Goal: Task Accomplishment & Management: Complete application form

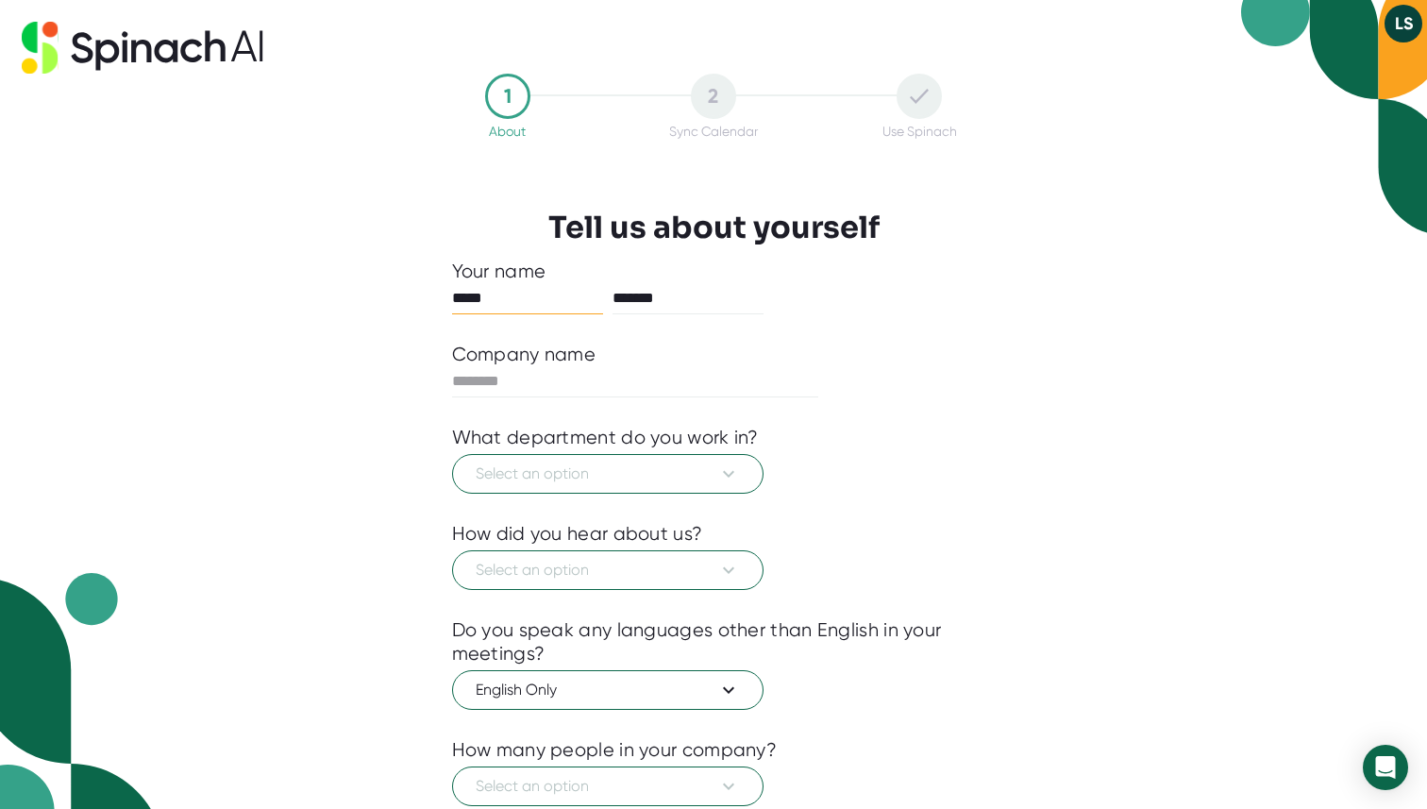
scroll to position [42, 0]
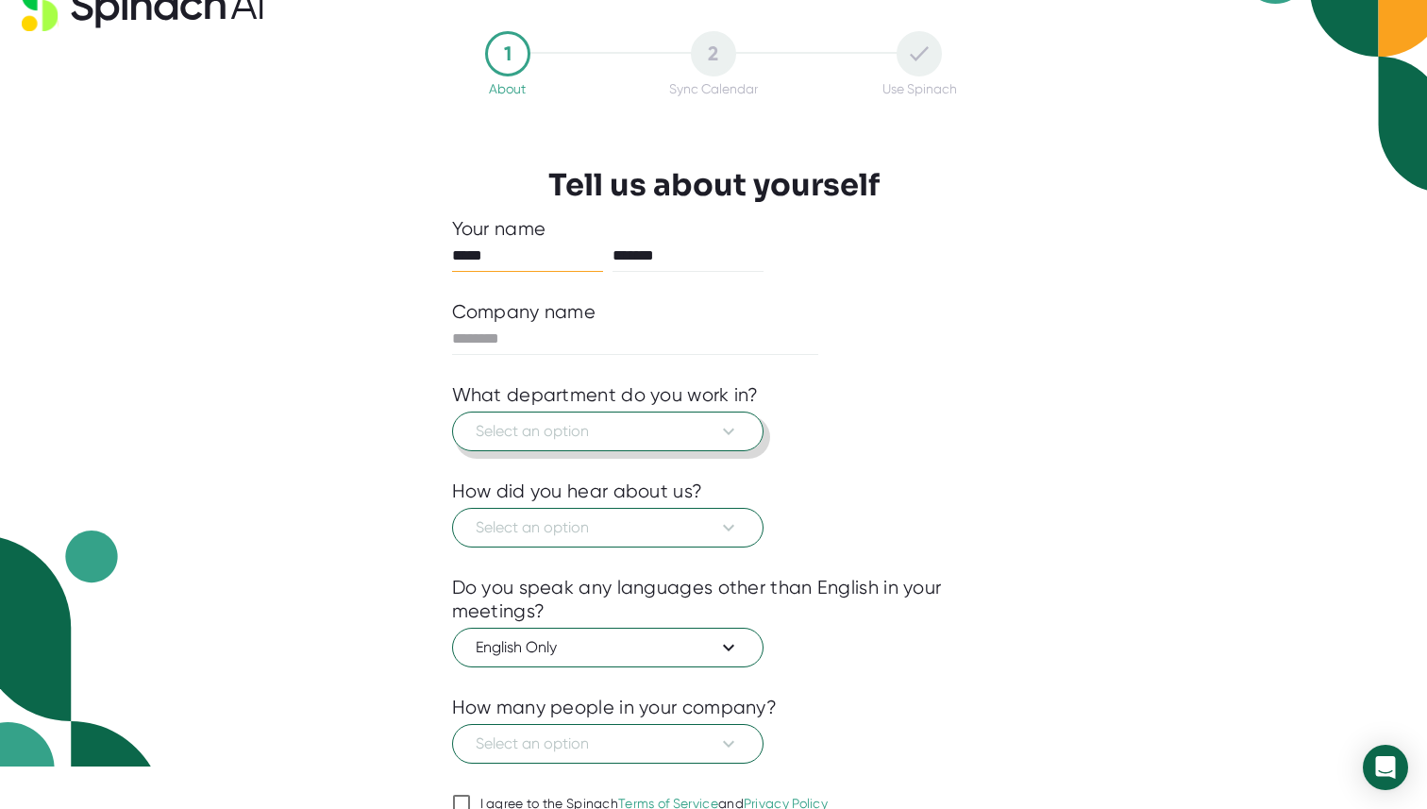
click at [634, 435] on span "Select an option" at bounding box center [608, 431] width 264 height 23
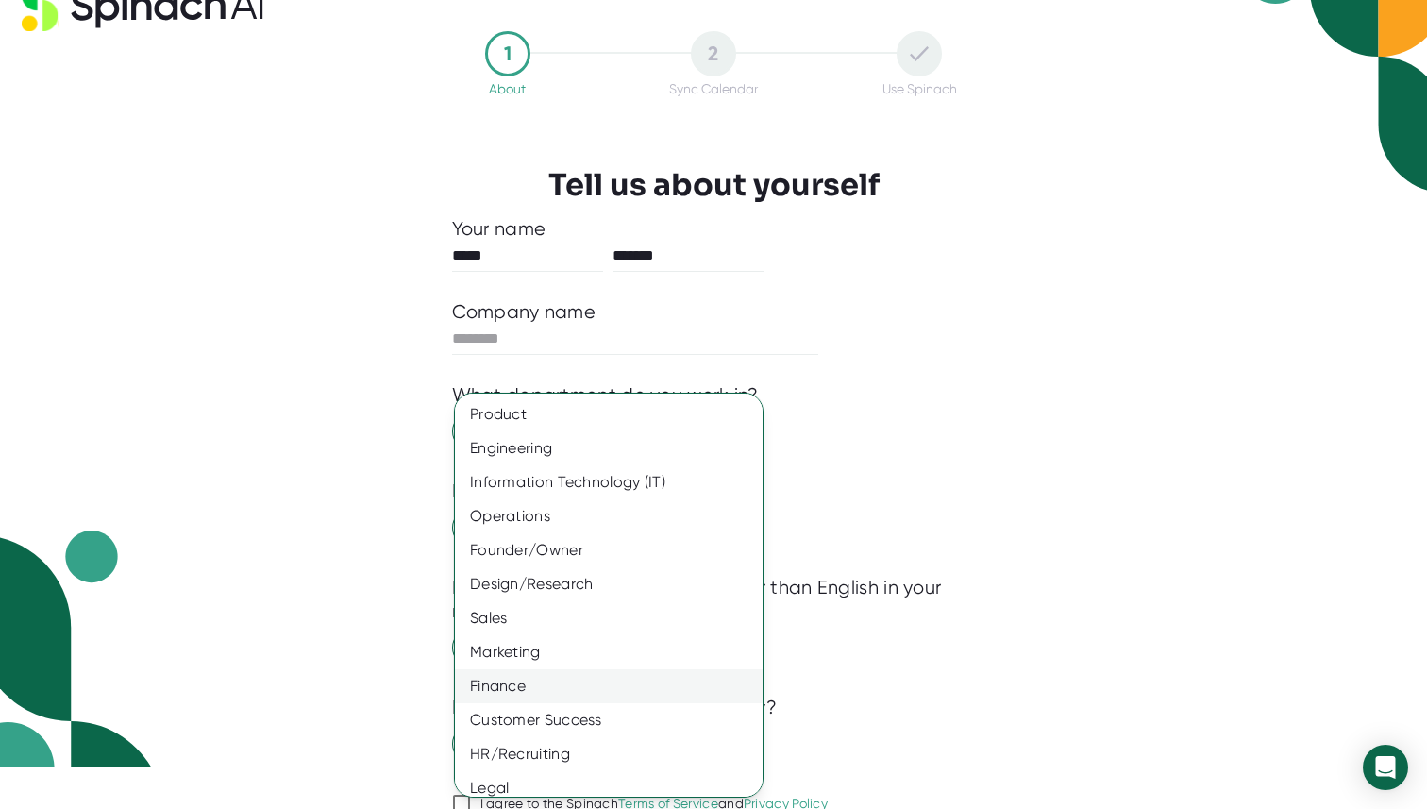
click at [564, 684] on div "Finance" at bounding box center [609, 686] width 308 height 34
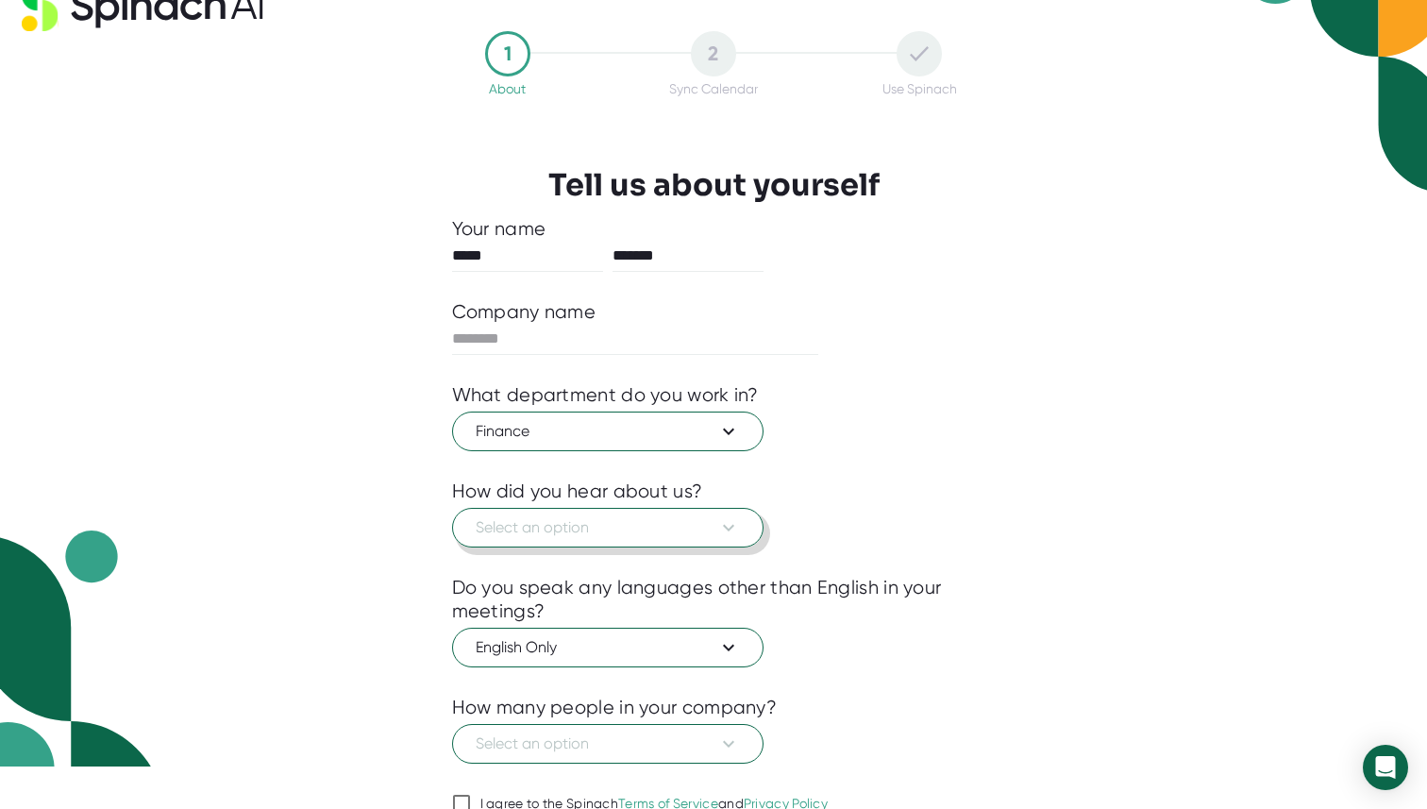
click at [554, 535] on span "Select an option" at bounding box center [608, 527] width 264 height 23
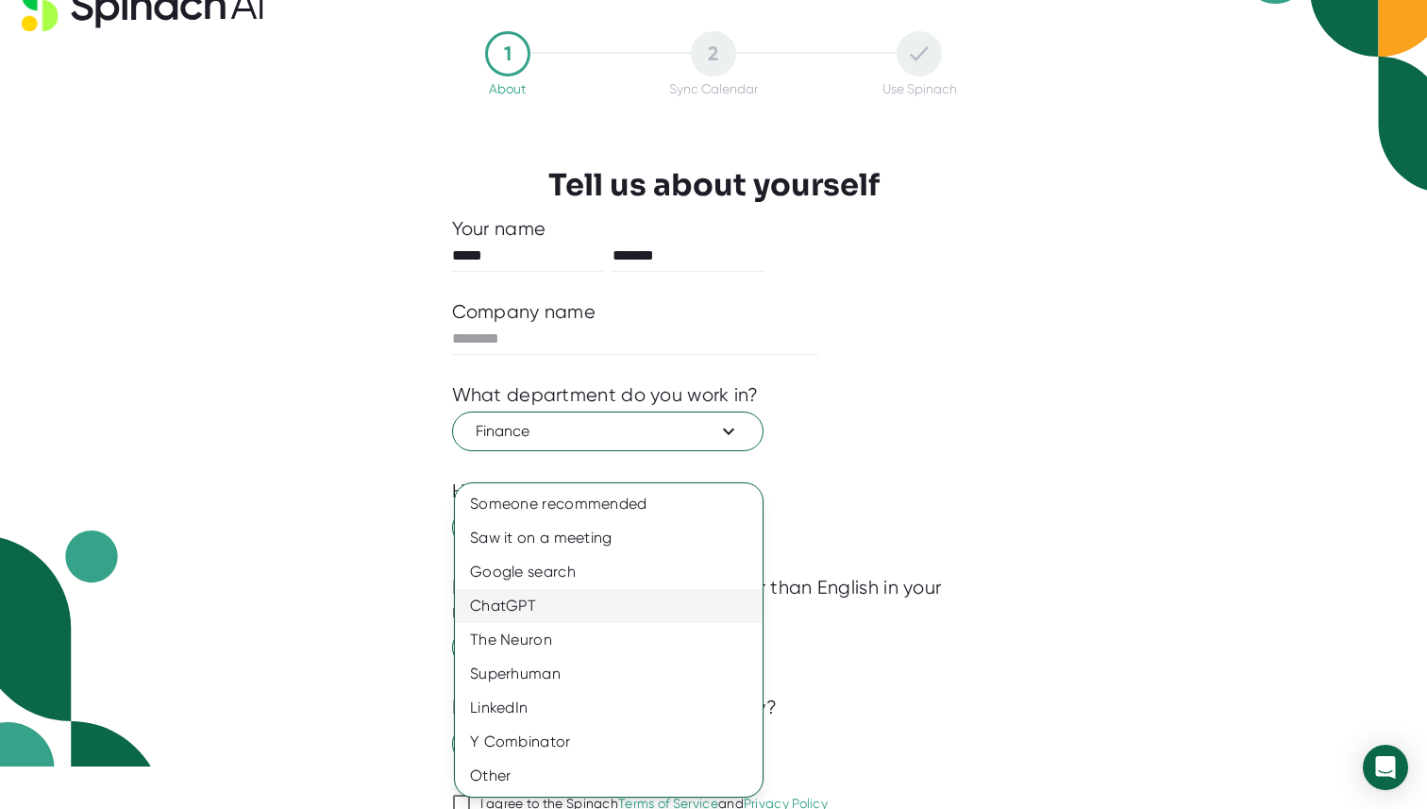
click at [556, 596] on div "ChatGPT" at bounding box center [609, 606] width 308 height 34
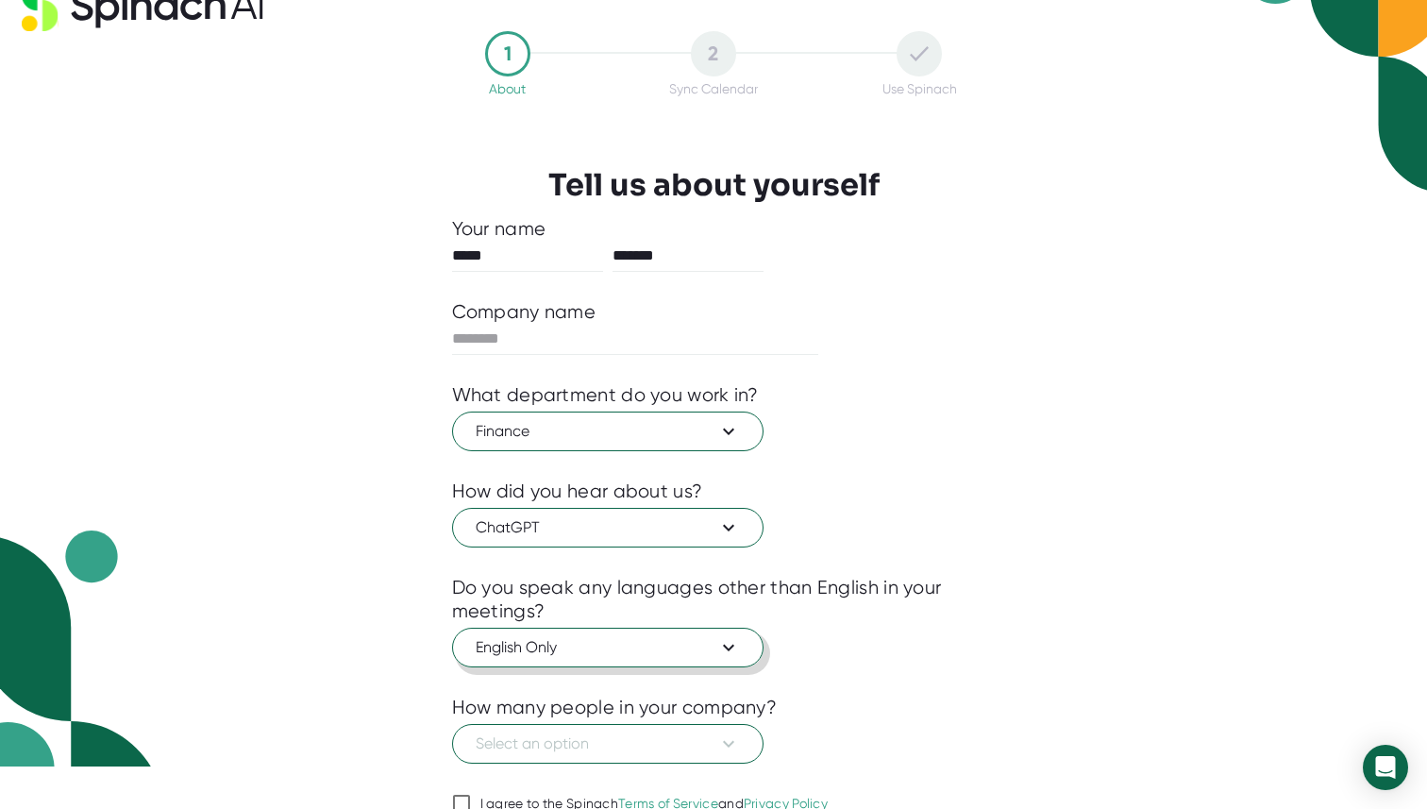
click at [577, 653] on span "English Only" at bounding box center [608, 647] width 264 height 23
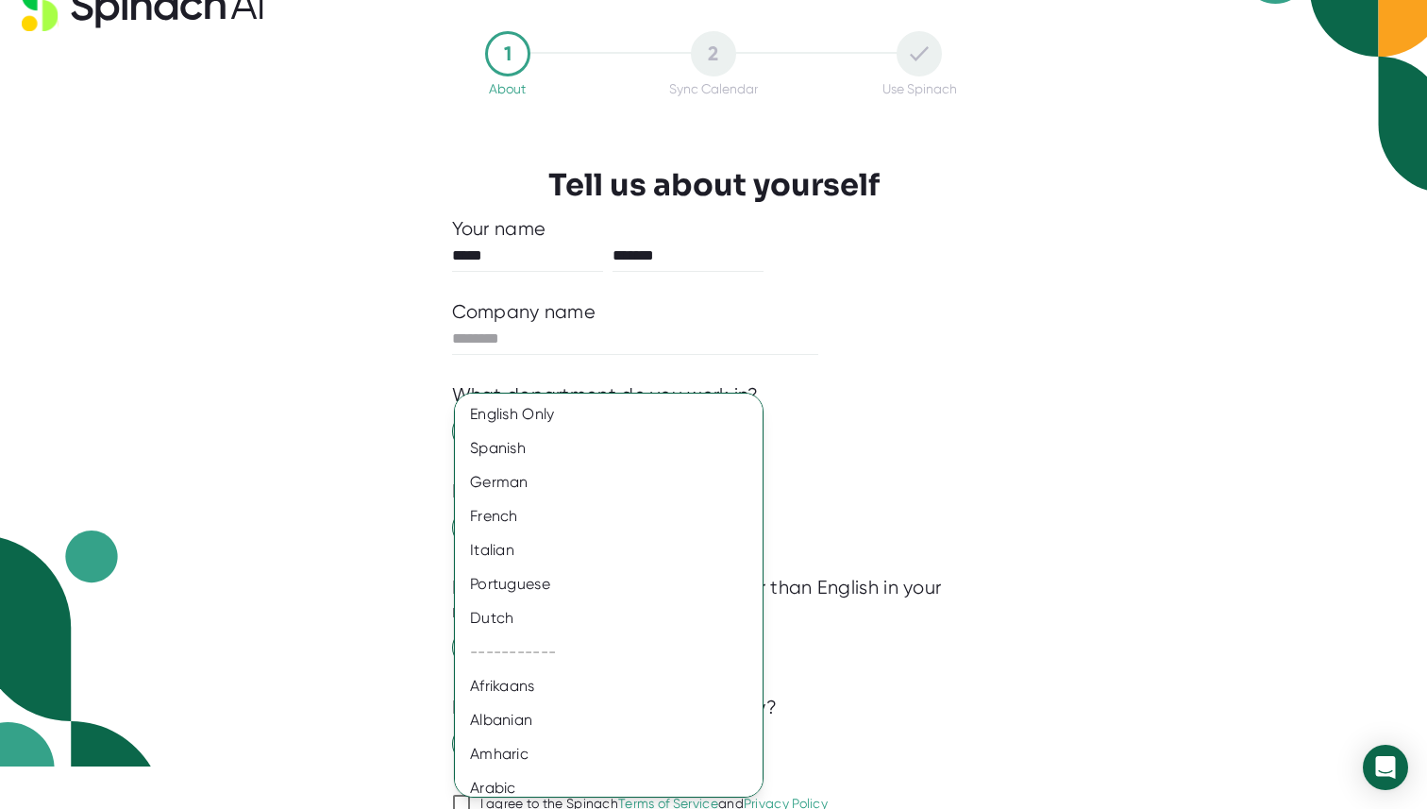
click at [911, 694] on div at bounding box center [713, 404] width 1427 height 809
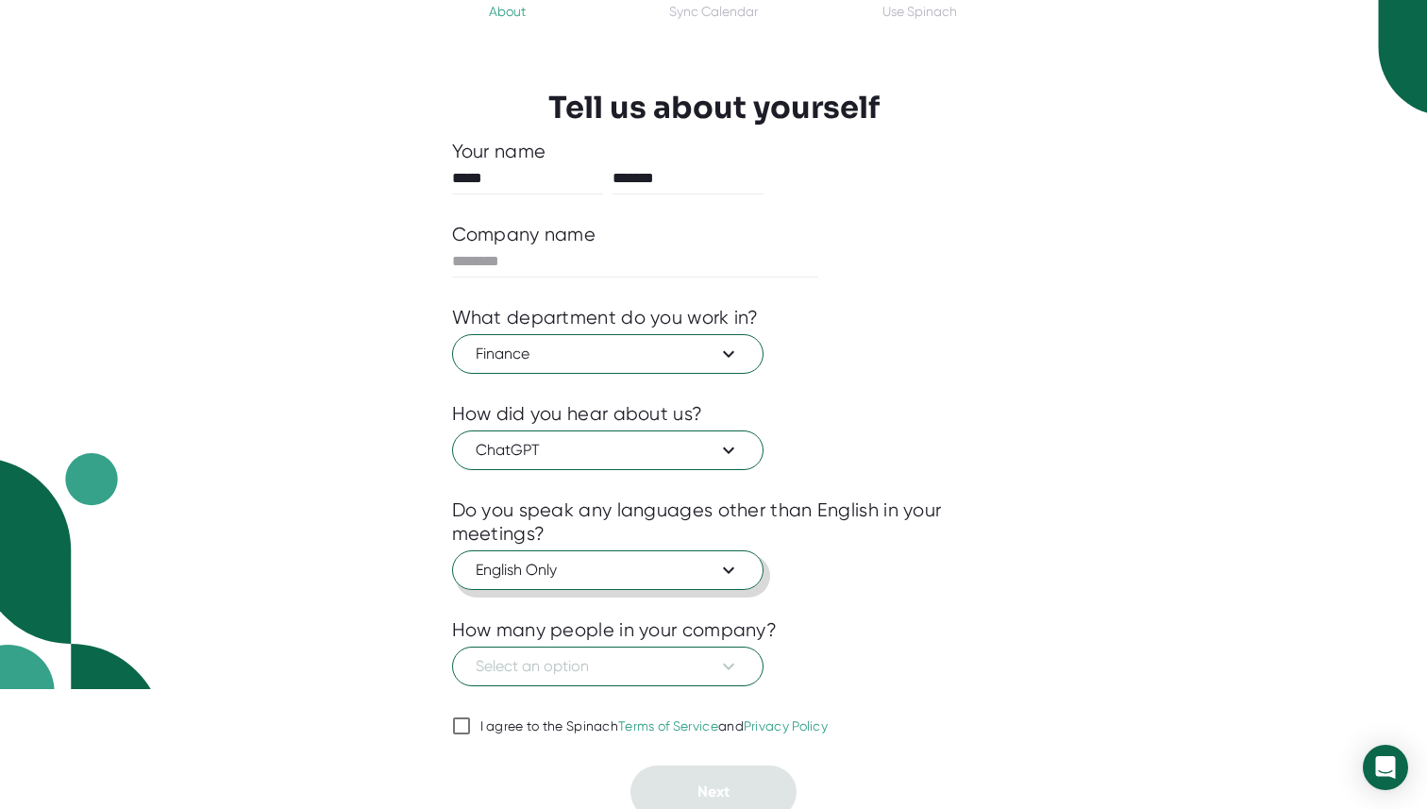
scroll to position [130, 0]
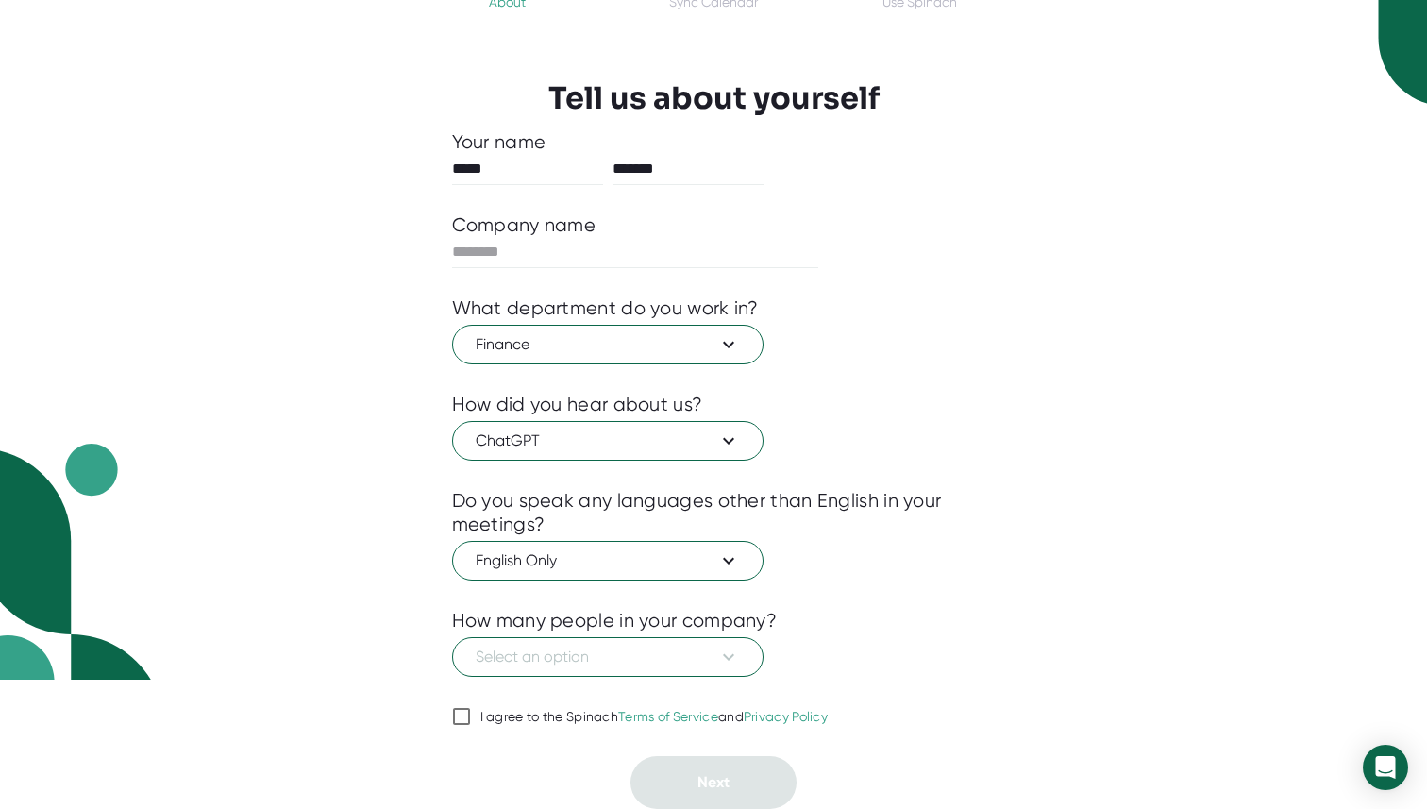
click at [676, 629] on div "How many people in your company?" at bounding box center [615, 621] width 326 height 24
click at [676, 640] on button "Select an option" at bounding box center [607, 657] width 311 height 40
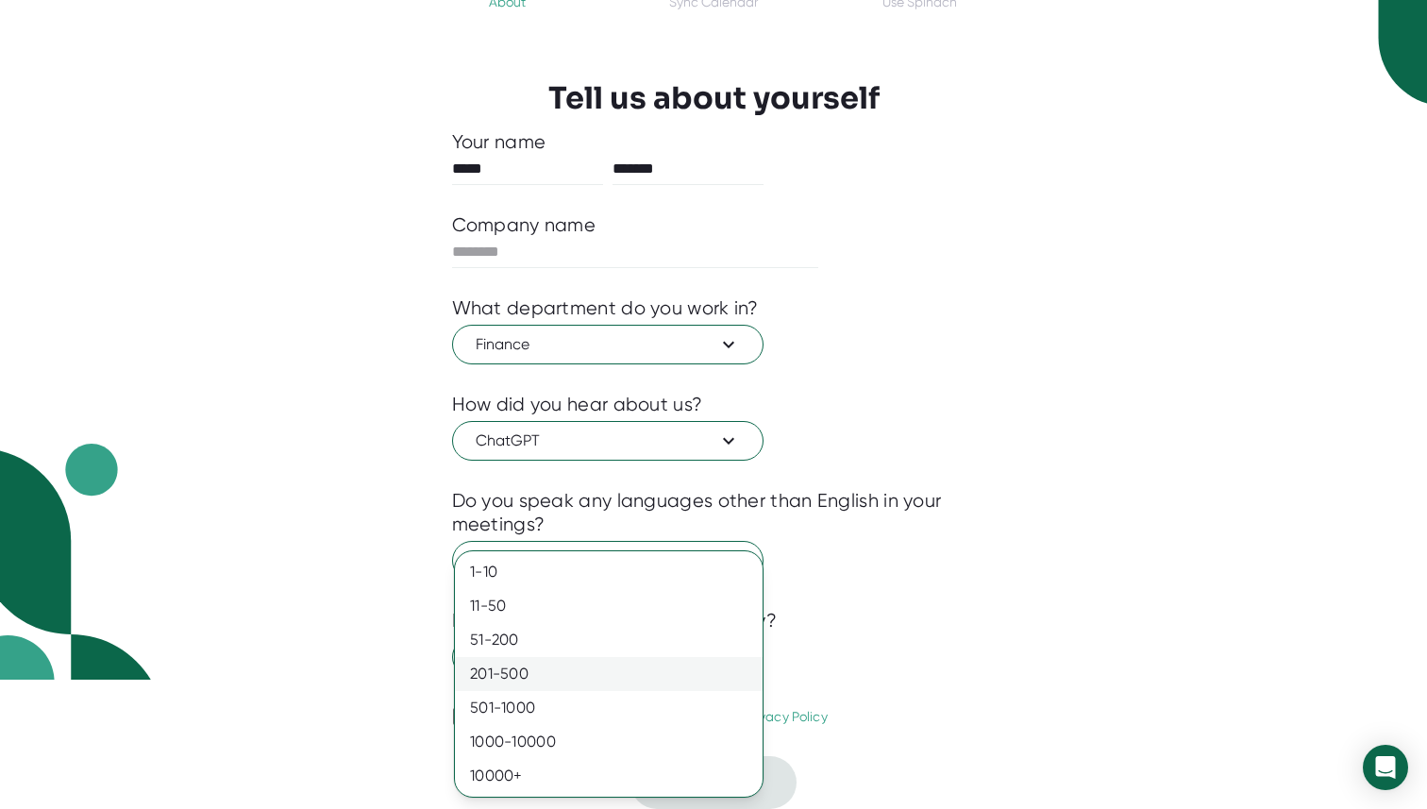
click at [634, 663] on div "201-500" at bounding box center [609, 674] width 308 height 34
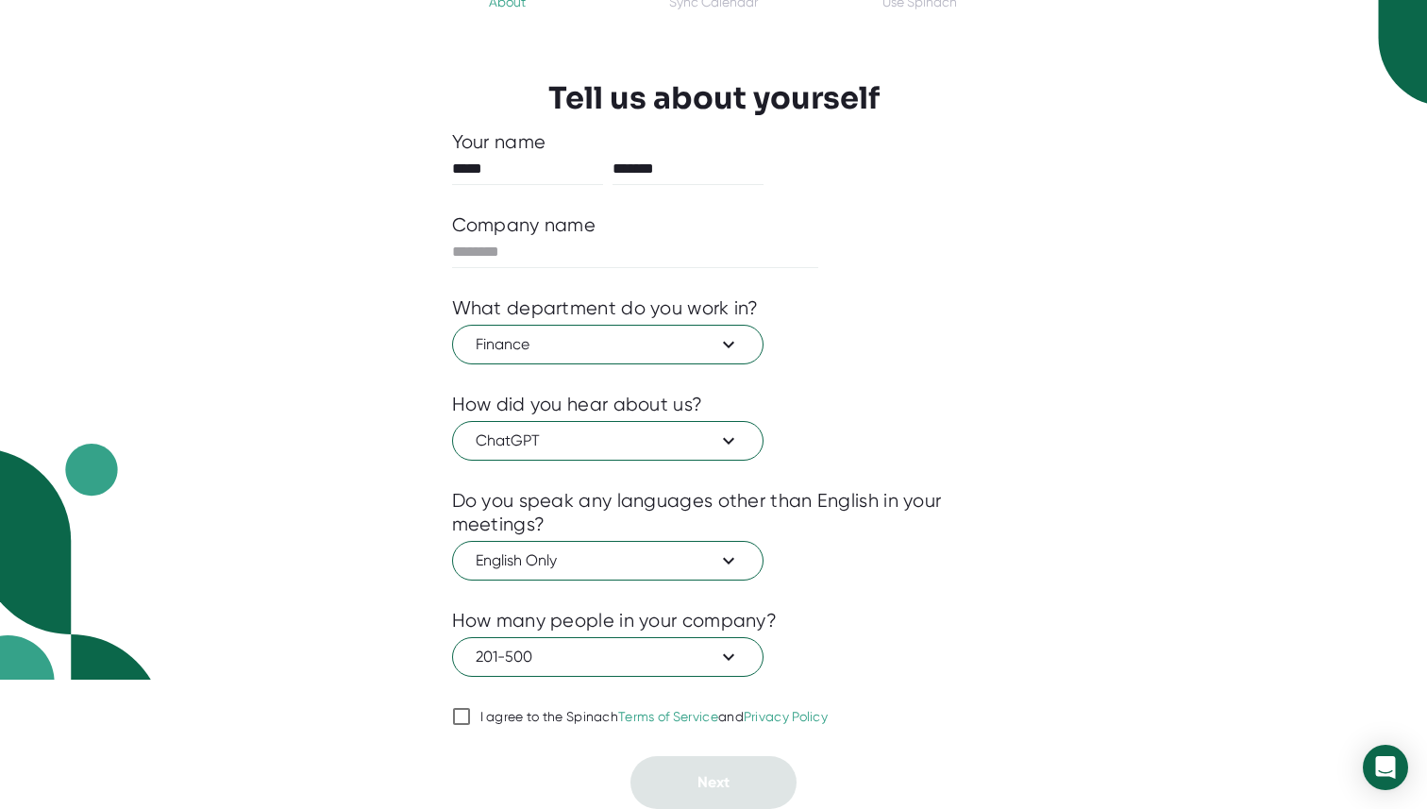
click at [457, 707] on input "I agree to the Spinach Terms of Service and Privacy Policy" at bounding box center [461, 716] width 19 height 23
checkbox input "true"
click at [669, 266] on input "text" at bounding box center [635, 252] width 367 height 30
type input "*"
click at [688, 779] on button "Next" at bounding box center [713, 782] width 166 height 53
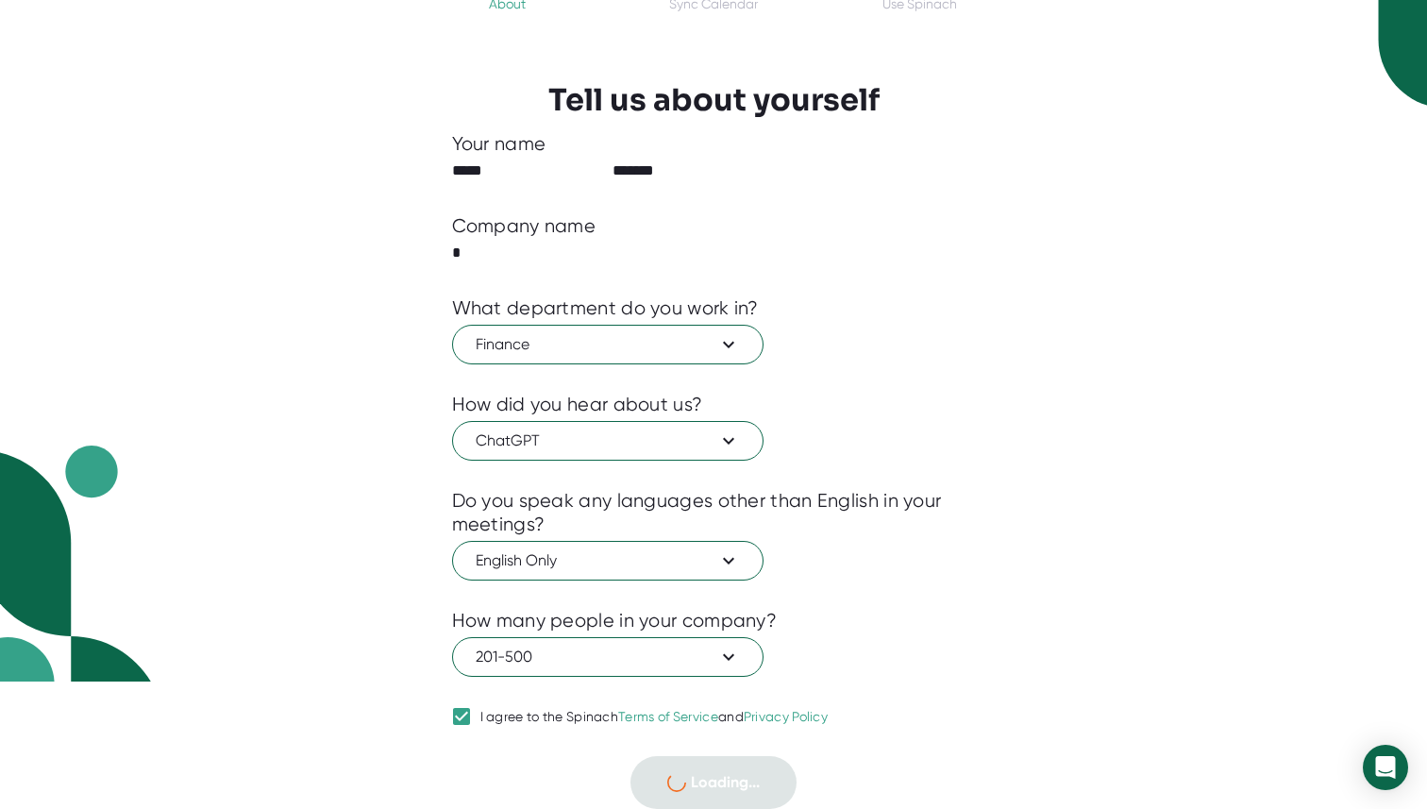
scroll to position [0, 0]
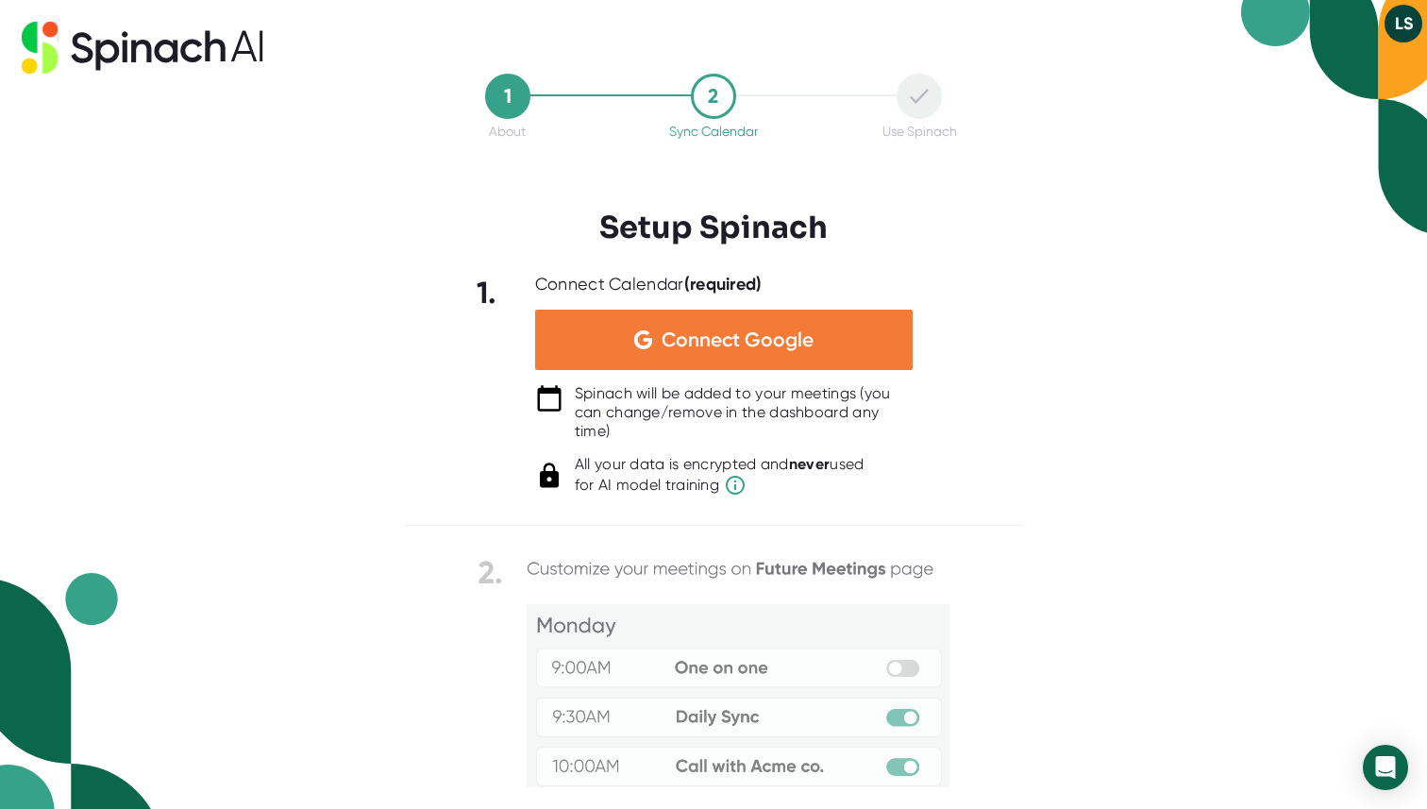
click at [726, 363] on div "Connect Google" at bounding box center [724, 340] width 378 height 60
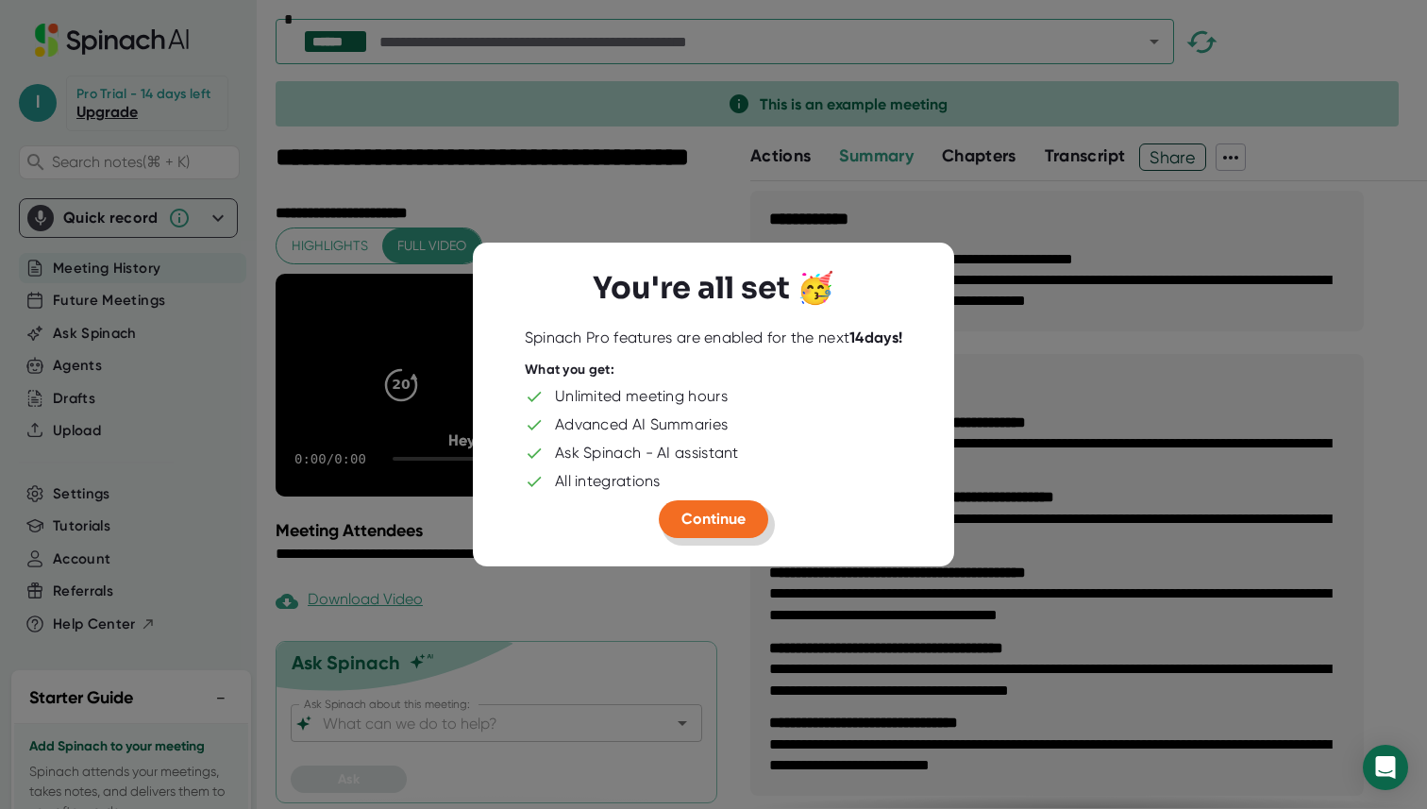
click at [738, 523] on span "Continue" at bounding box center [713, 519] width 64 height 18
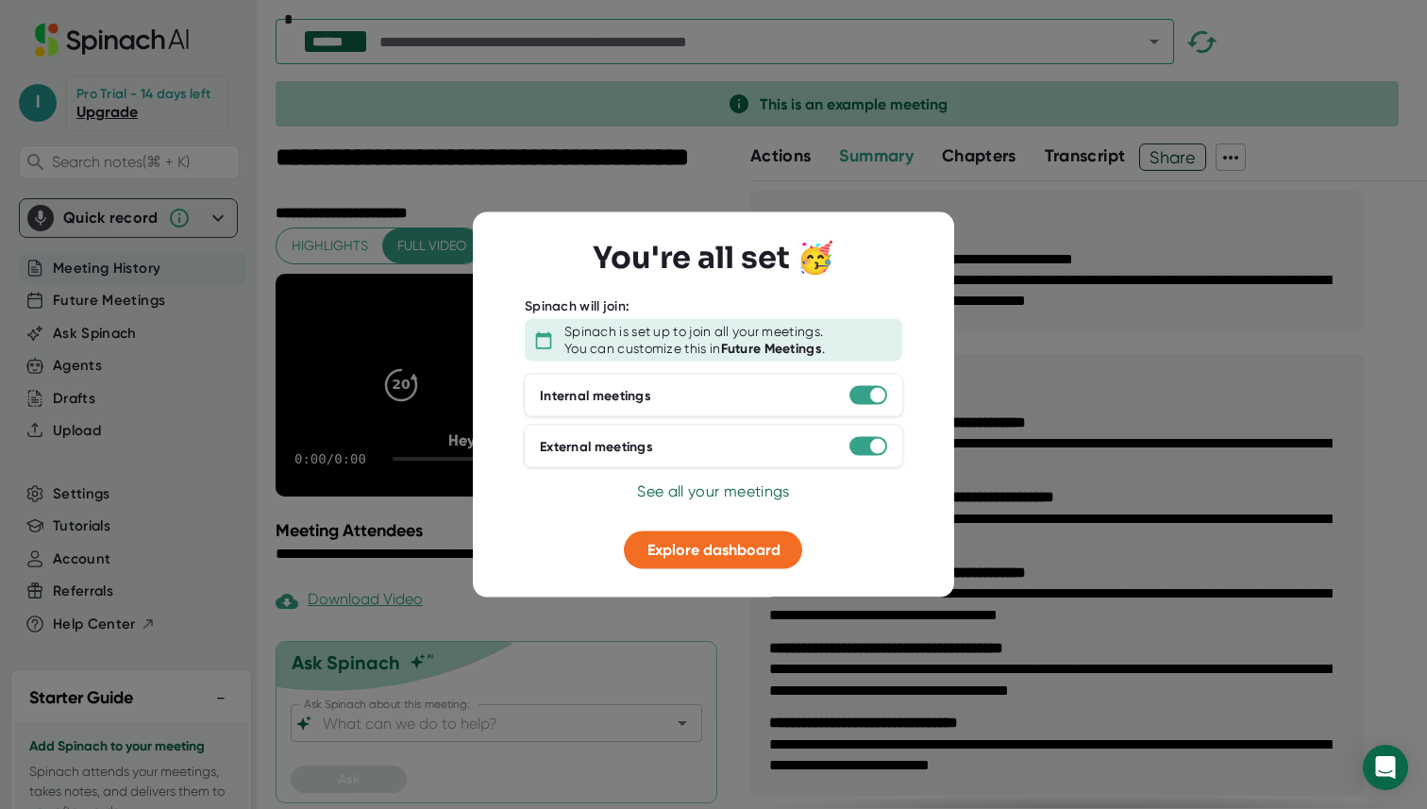
click at [943, 237] on div "You're all set 🥳 Spinach will join: Spinach is set up to join all your meetings…" at bounding box center [713, 404] width 481 height 386
click at [961, 238] on div at bounding box center [713, 404] width 1427 height 809
click at [989, 279] on div at bounding box center [713, 404] width 1427 height 809
click at [714, 536] on button "Explore dashboard" at bounding box center [714, 550] width 178 height 38
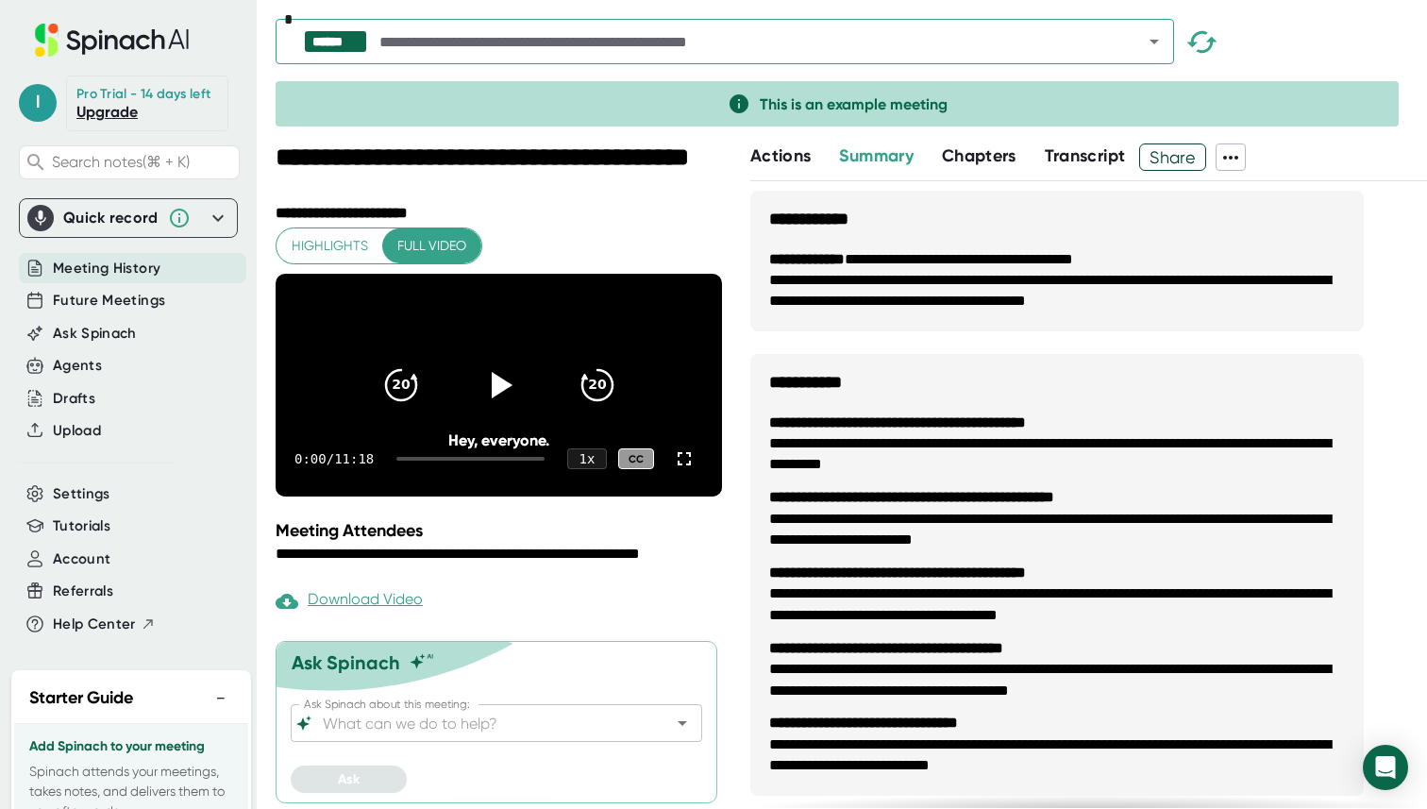
click at [142, 218] on div "Quick record" at bounding box center [110, 218] width 95 height 19
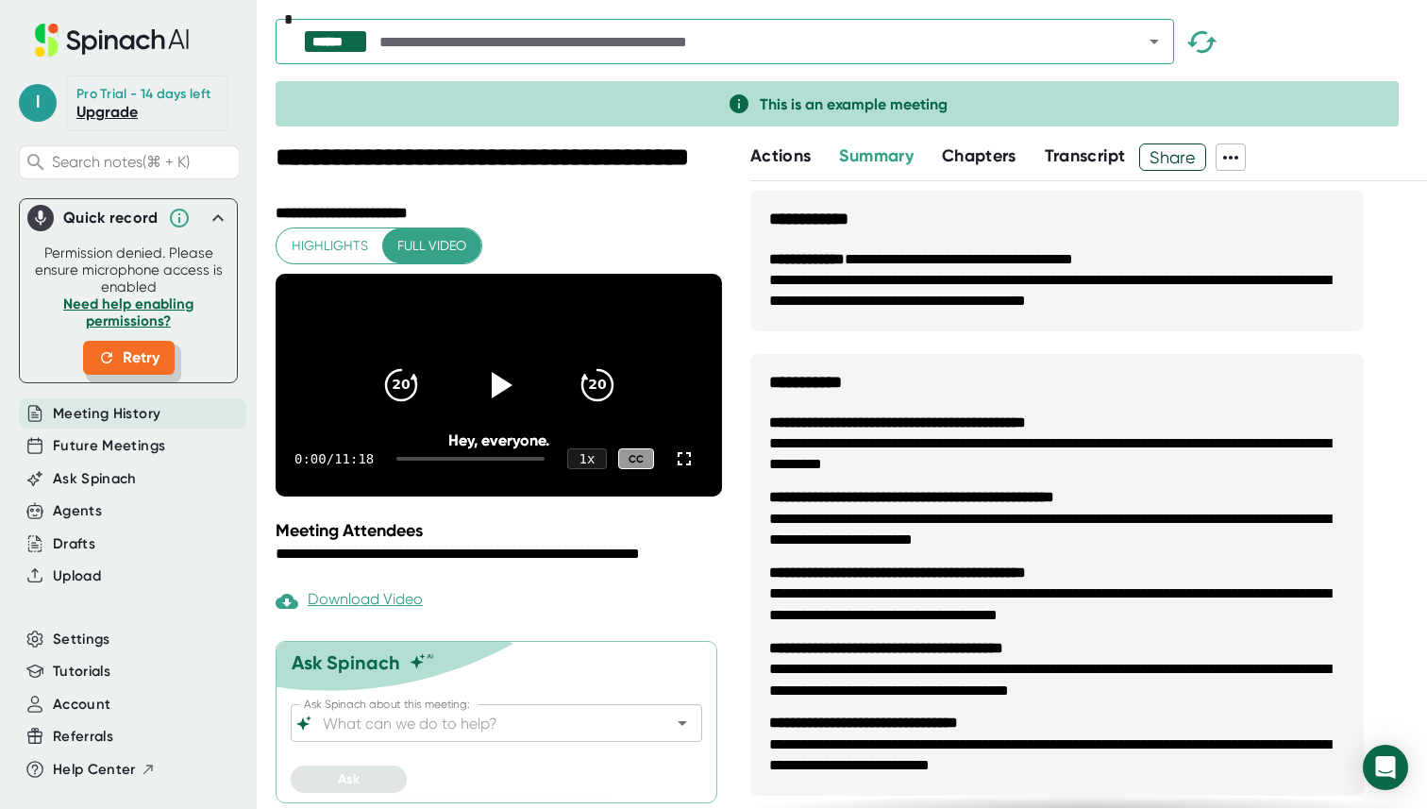
click at [153, 362] on span "Retry" at bounding box center [128, 357] width 61 height 23
click at [138, 313] on link "Need help enabling permissions?" at bounding box center [128, 312] width 130 height 34
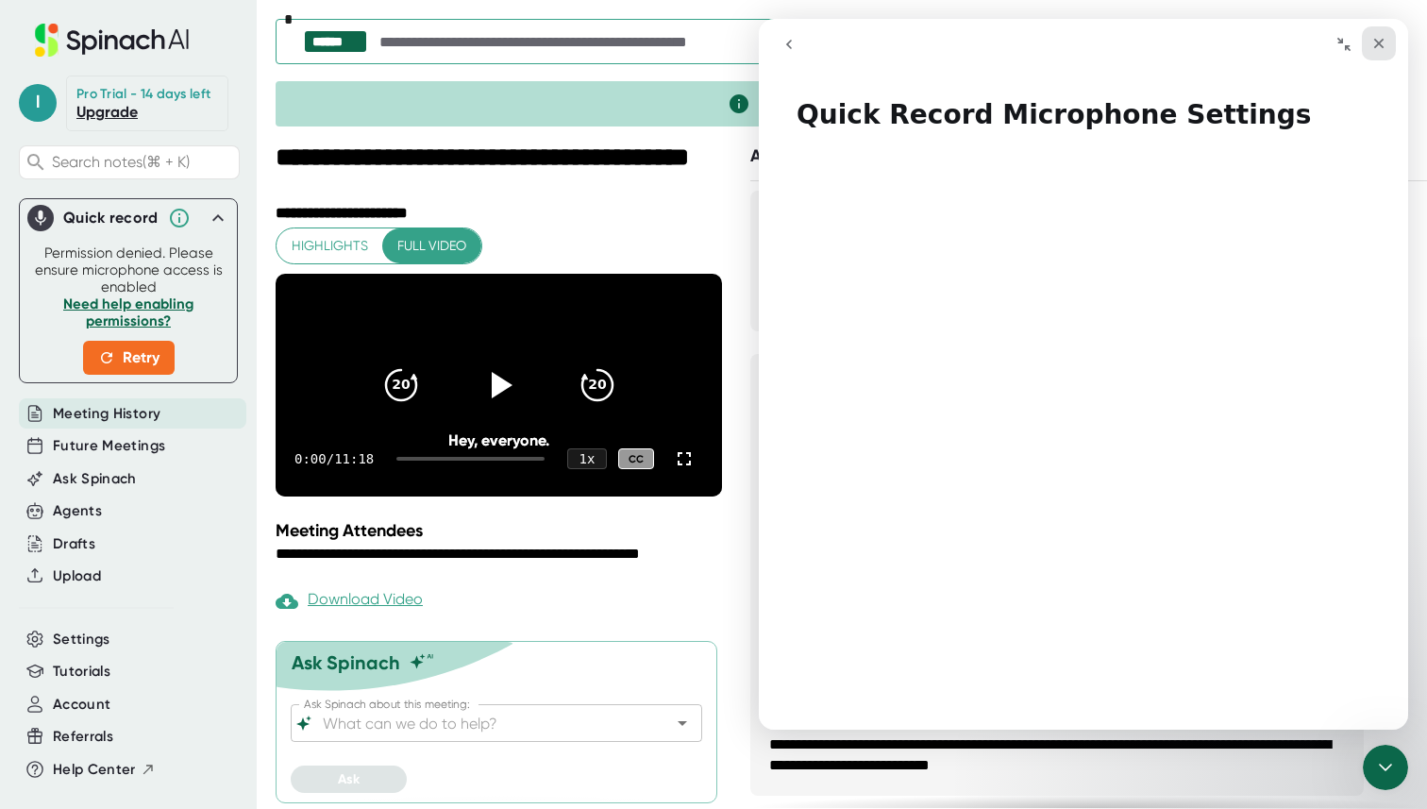
click at [1378, 46] on icon "Close" at bounding box center [1378, 43] width 15 height 15
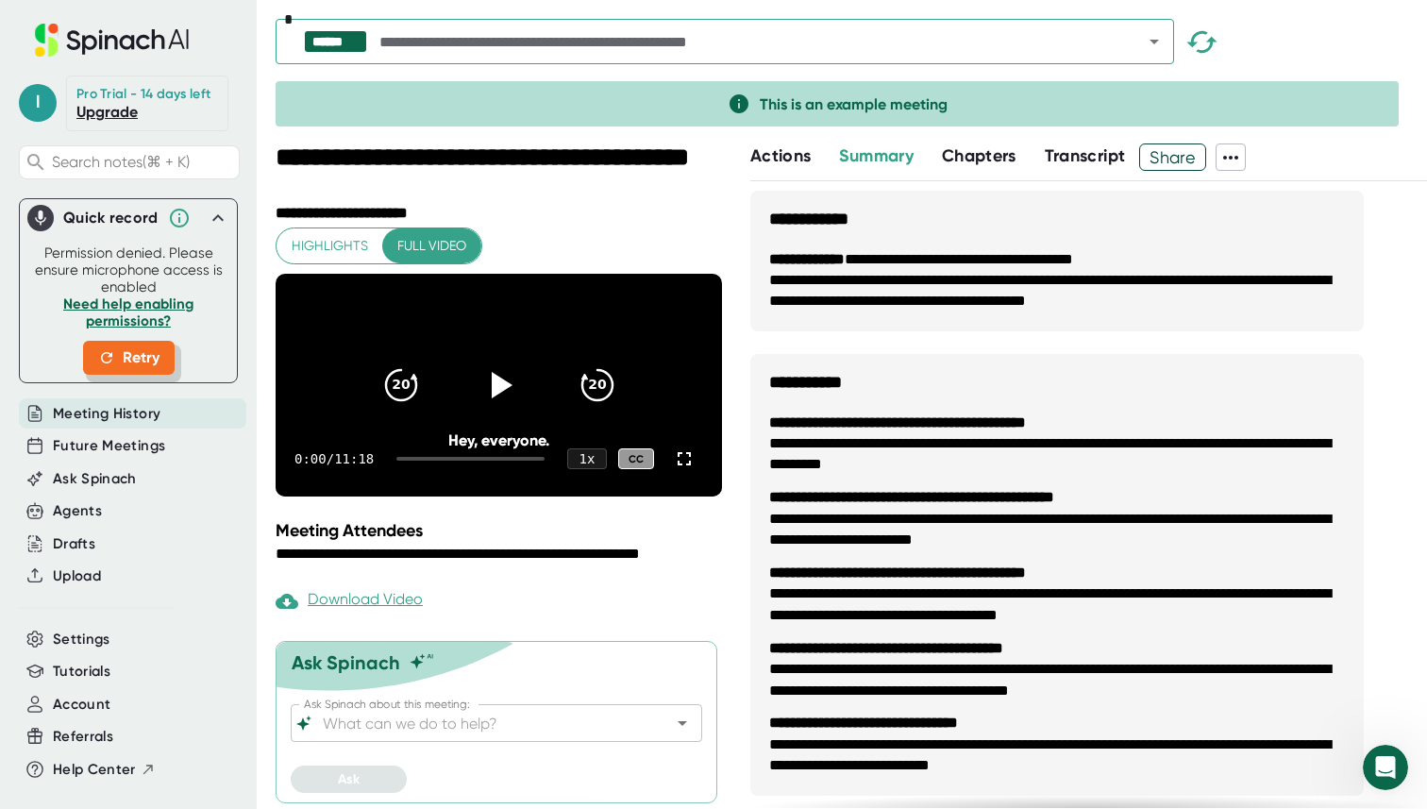
click at [105, 365] on span "Retry" at bounding box center [128, 357] width 61 height 23
click at [210, 216] on icon at bounding box center [218, 218] width 23 height 23
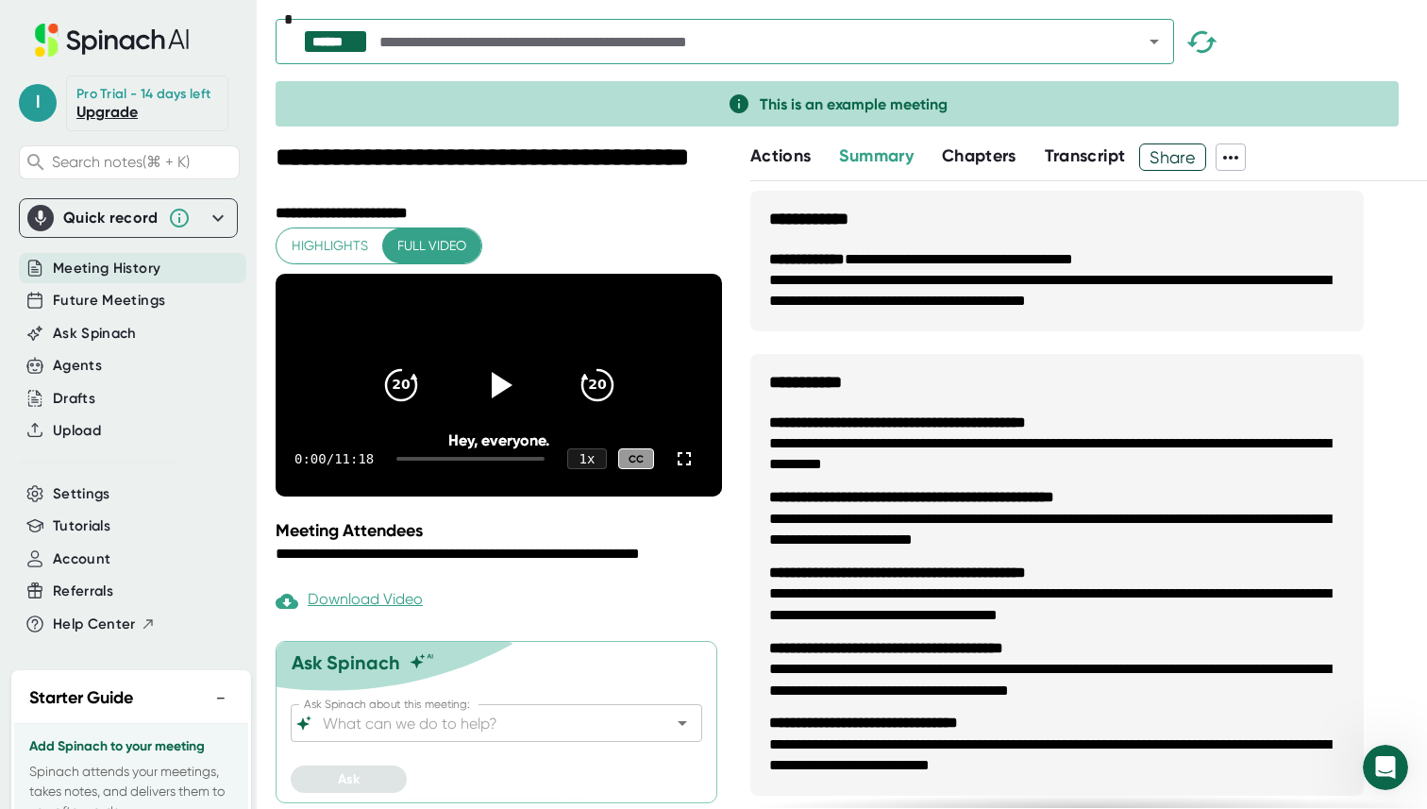
click at [212, 216] on icon at bounding box center [217, 217] width 11 height 7
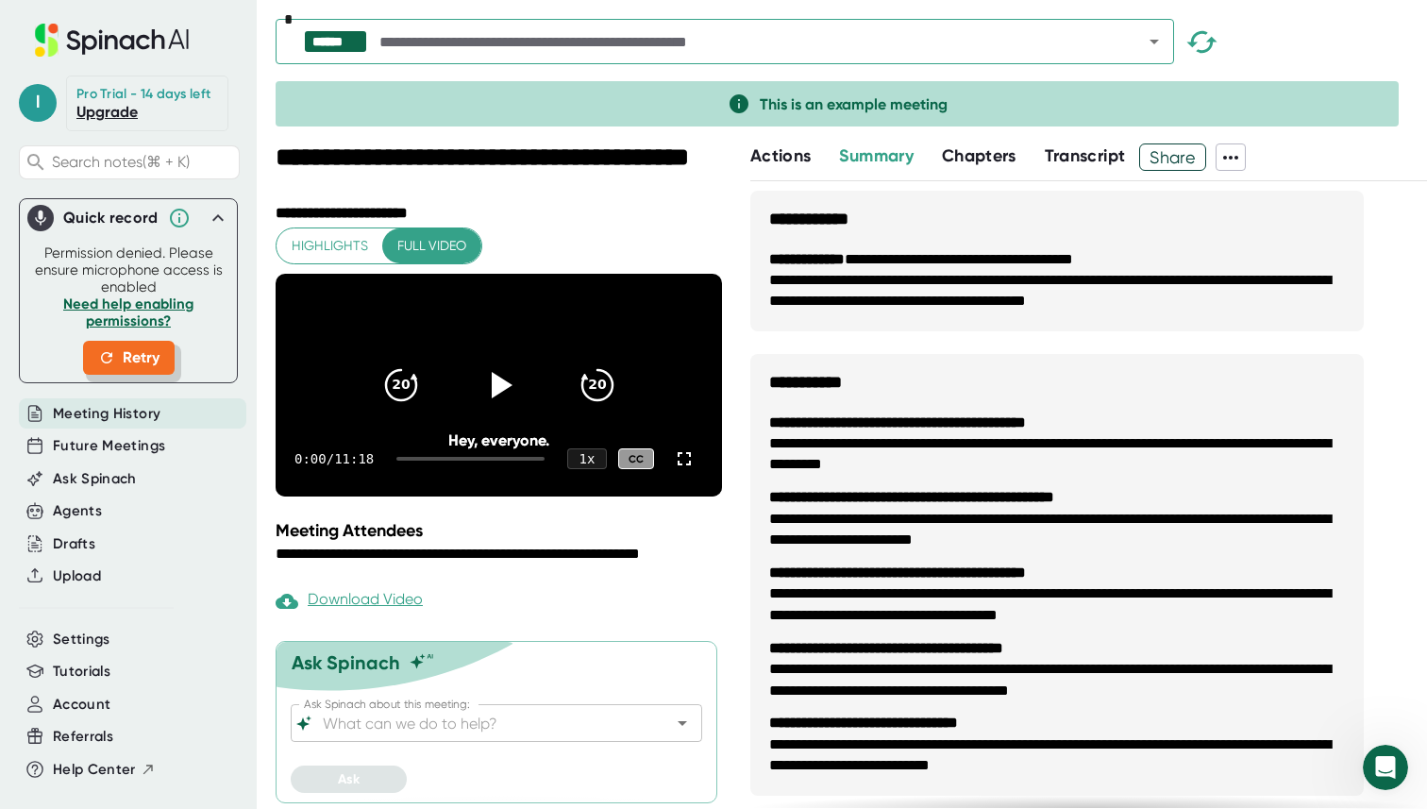
click at [171, 351] on button "Retry" at bounding box center [129, 358] width 92 height 34
